Goal: Task Accomplishment & Management: Use online tool/utility

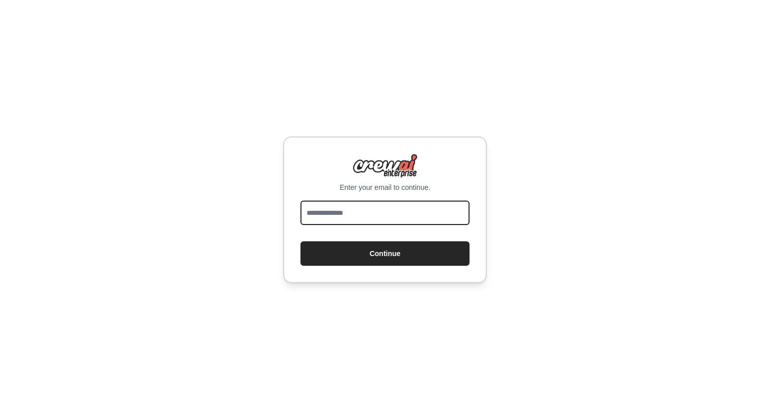
click at [363, 213] on input "email" at bounding box center [385, 213] width 169 height 24
click at [329, 215] on input "email" at bounding box center [385, 213] width 169 height 24
click at [442, 165] on div "Enter your email to continue." at bounding box center [385, 173] width 169 height 39
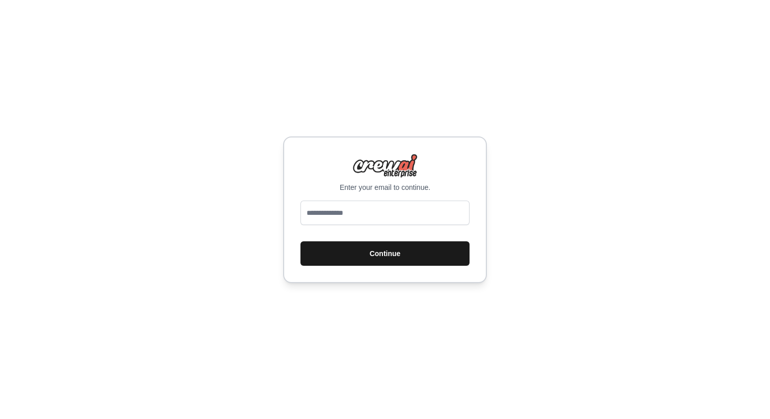
click at [356, 255] on button "Continue" at bounding box center [385, 254] width 169 height 24
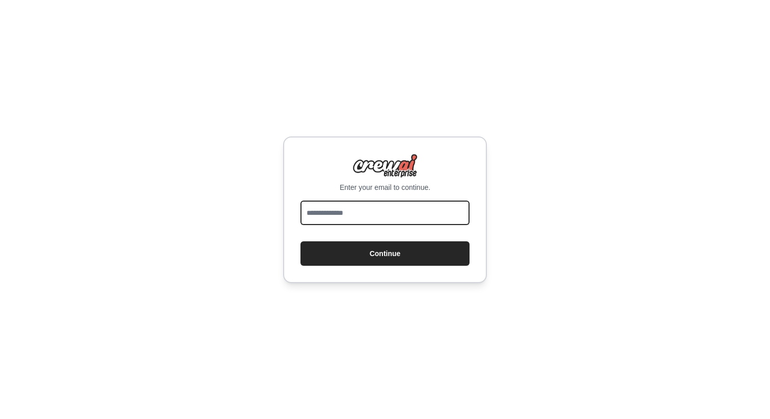
click at [338, 214] on input "email" at bounding box center [385, 213] width 169 height 24
click at [406, 212] on input "email" at bounding box center [385, 213] width 169 height 24
click at [350, 208] on input "email" at bounding box center [385, 213] width 169 height 24
type input "**********"
click at [301, 242] on button "Continue" at bounding box center [385, 254] width 169 height 24
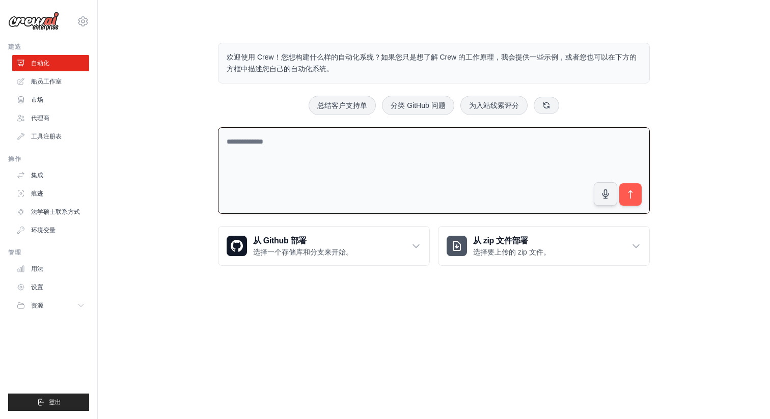
click at [340, 154] on textarea at bounding box center [434, 170] width 432 height 87
type textarea "*"
type textarea "**********"
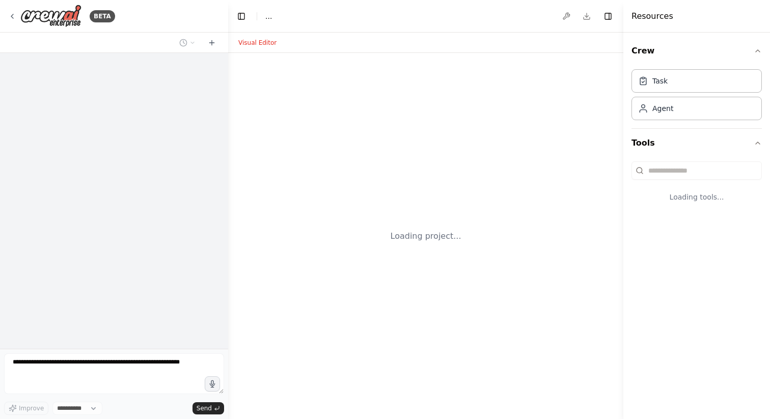
select select "****"
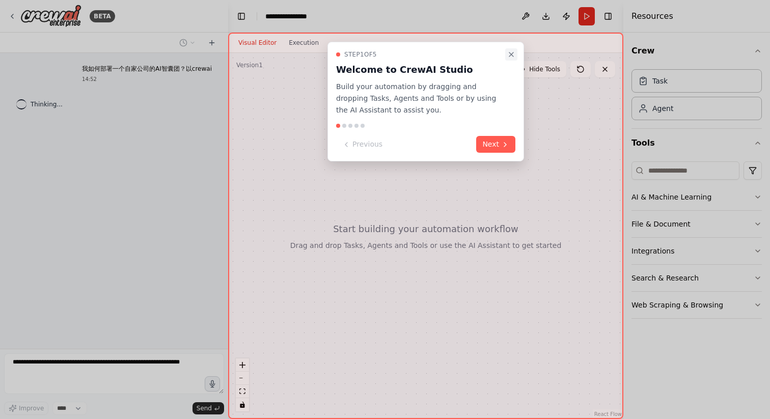
click at [511, 50] on icon "Close walkthrough" at bounding box center [512, 54] width 8 height 8
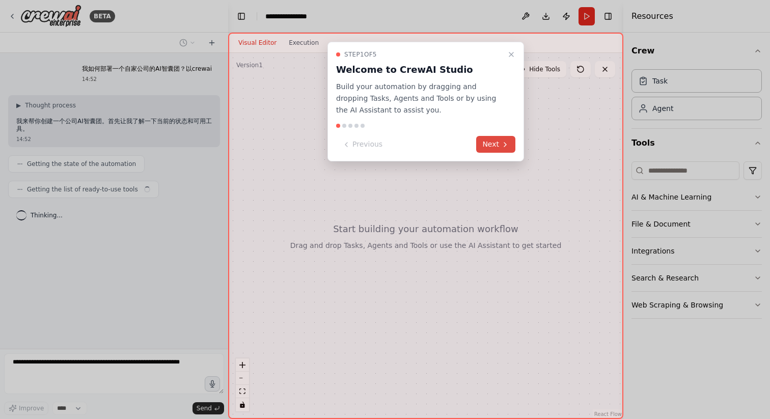
click at [503, 137] on button "Next" at bounding box center [495, 144] width 39 height 17
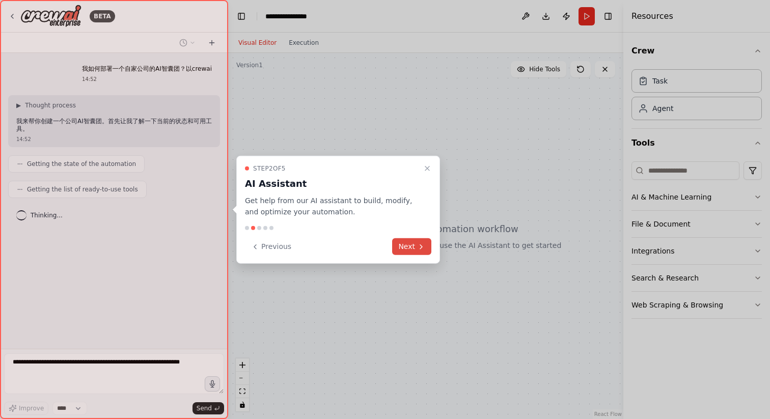
click at [410, 243] on button "Next" at bounding box center [411, 246] width 39 height 17
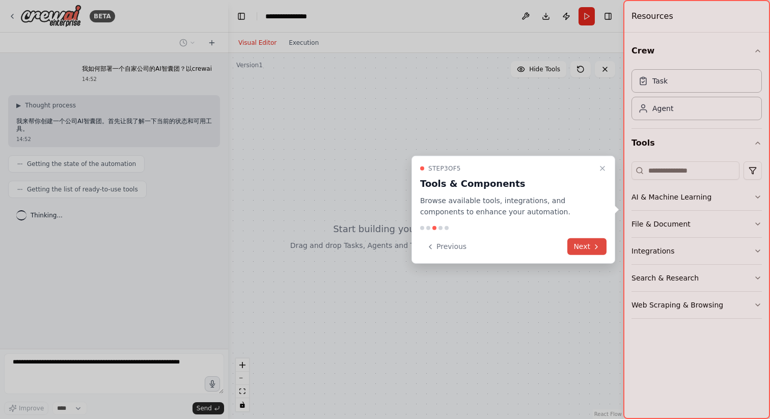
click at [582, 248] on button "Next" at bounding box center [587, 246] width 39 height 17
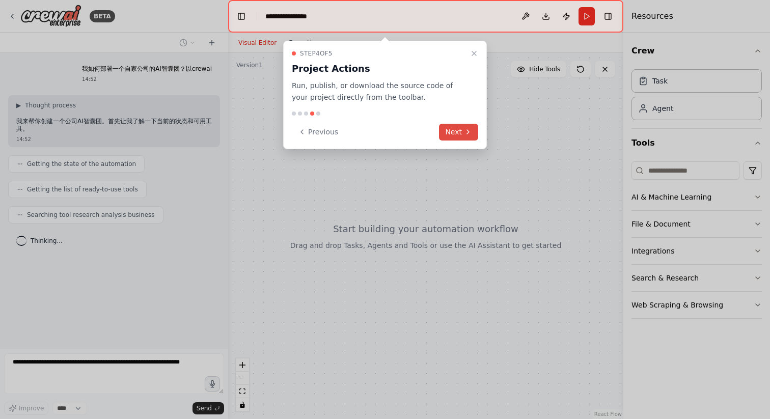
click at [463, 134] on button "Next" at bounding box center [458, 132] width 39 height 17
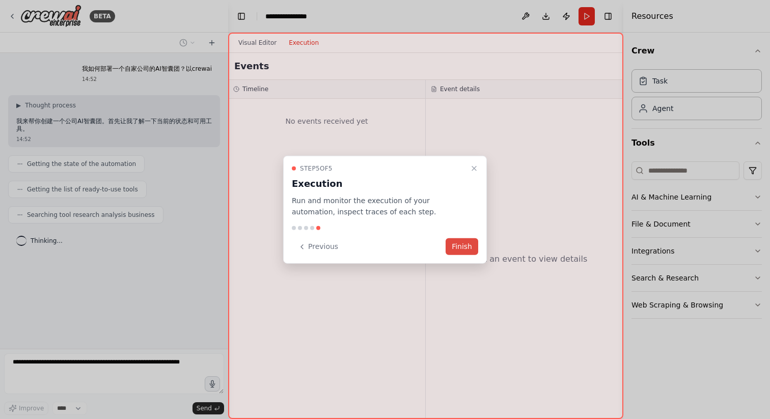
click at [463, 248] on button "Finish" at bounding box center [462, 246] width 33 height 17
